Goal: Information Seeking & Learning: Learn about a topic

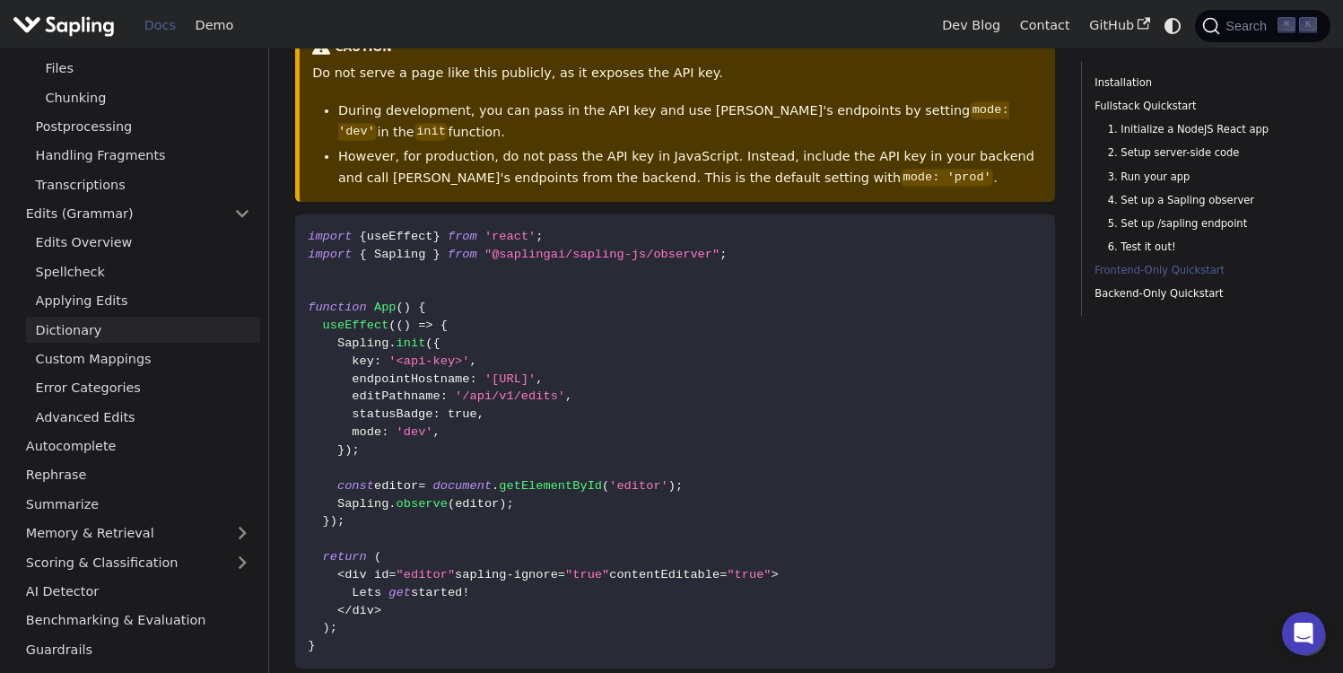
scroll to position [204, 0]
click at [125, 446] on link "Autocomplete" at bounding box center [138, 445] width 244 height 26
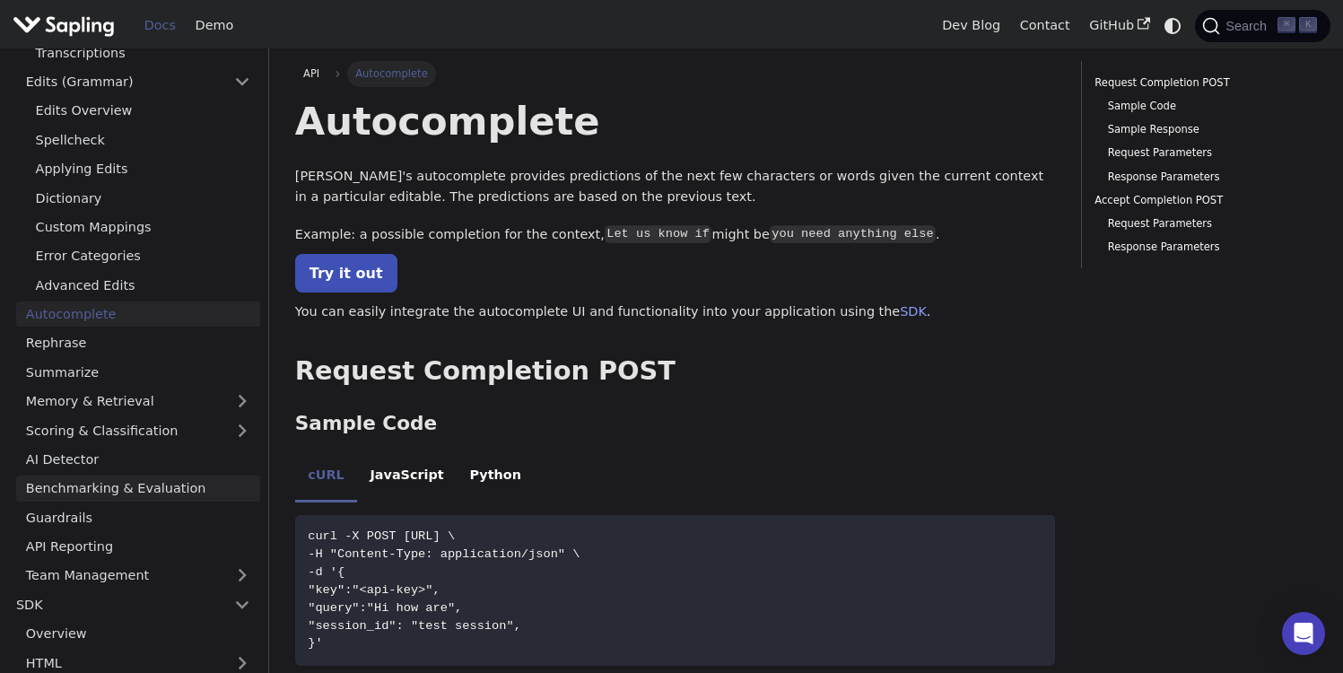
scroll to position [336, 0]
click at [161, 519] on link "Guardrails" at bounding box center [138, 516] width 244 height 26
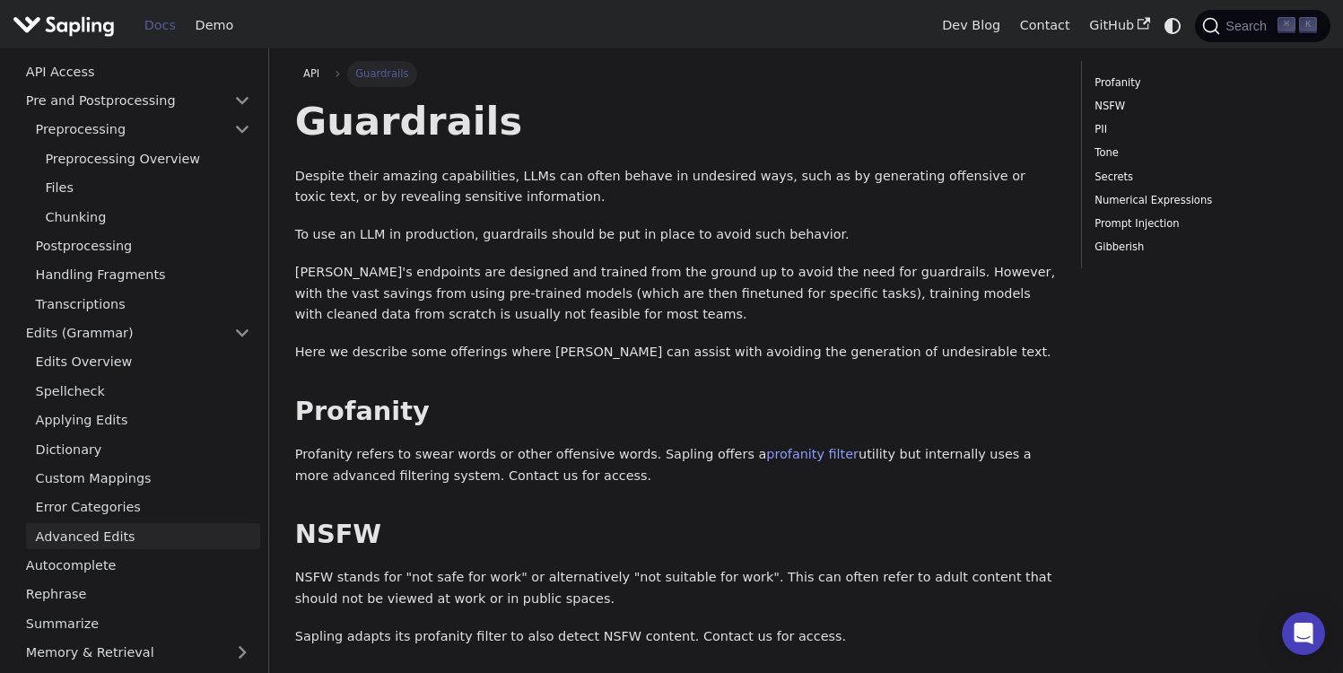
click at [142, 539] on link "Advanced Edits" at bounding box center [143, 536] width 234 height 26
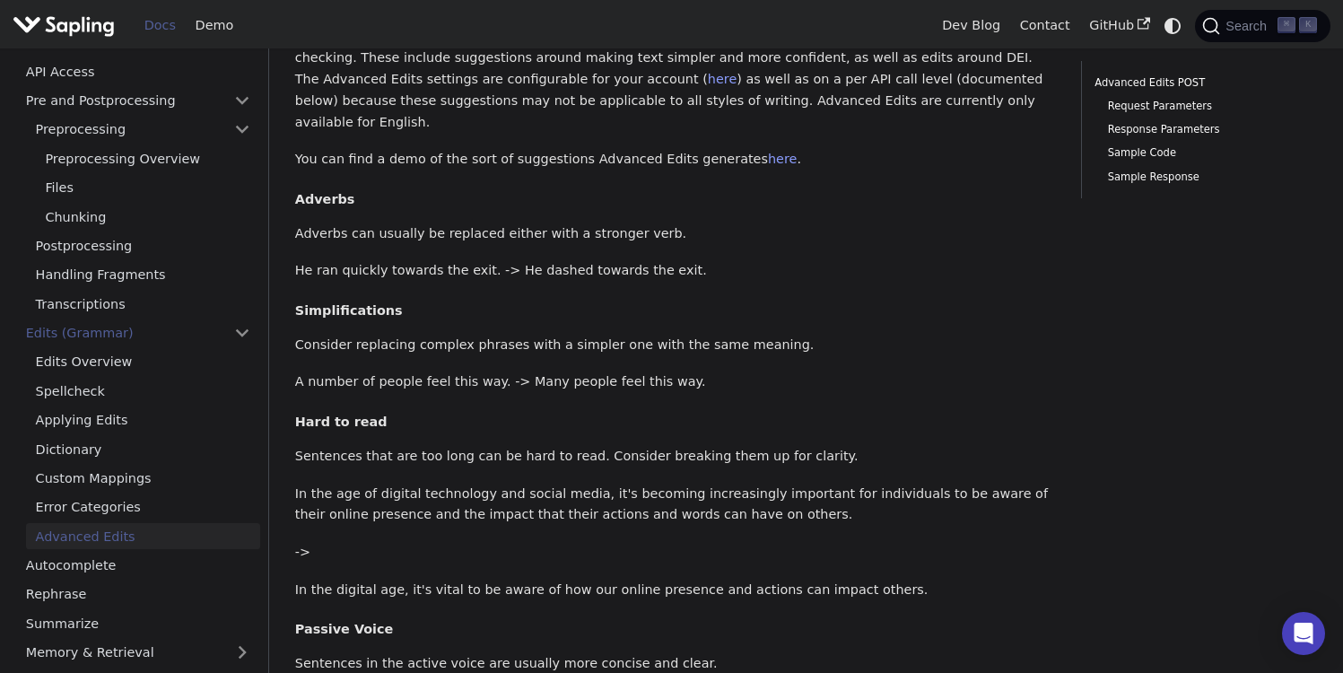
scroll to position [137, 0]
click at [768, 153] on link "here" at bounding box center [782, 160] width 29 height 14
